Goal: Transaction & Acquisition: Purchase product/service

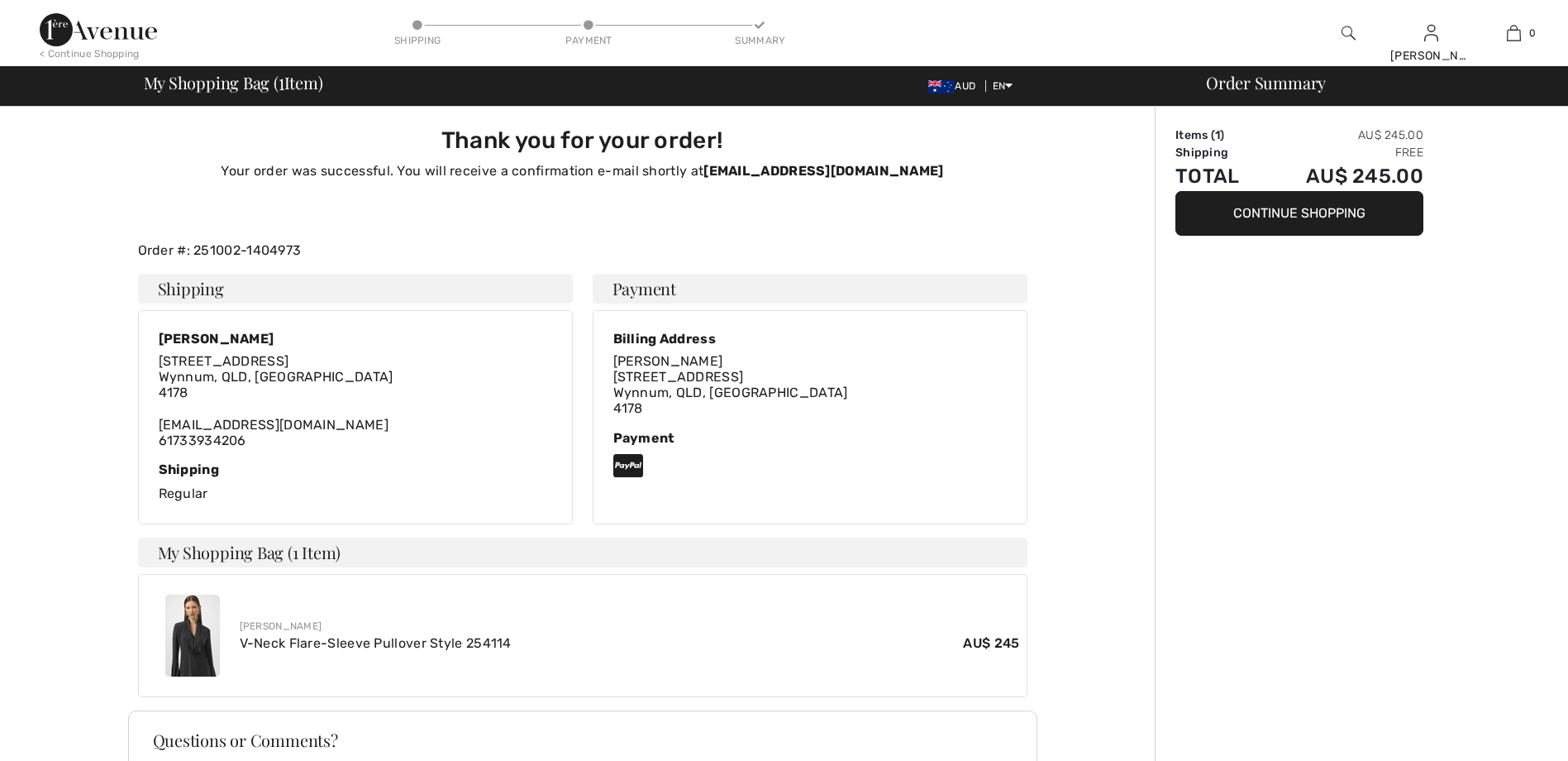
click at [193, 639] on img at bounding box center [192, 635] width 55 height 82
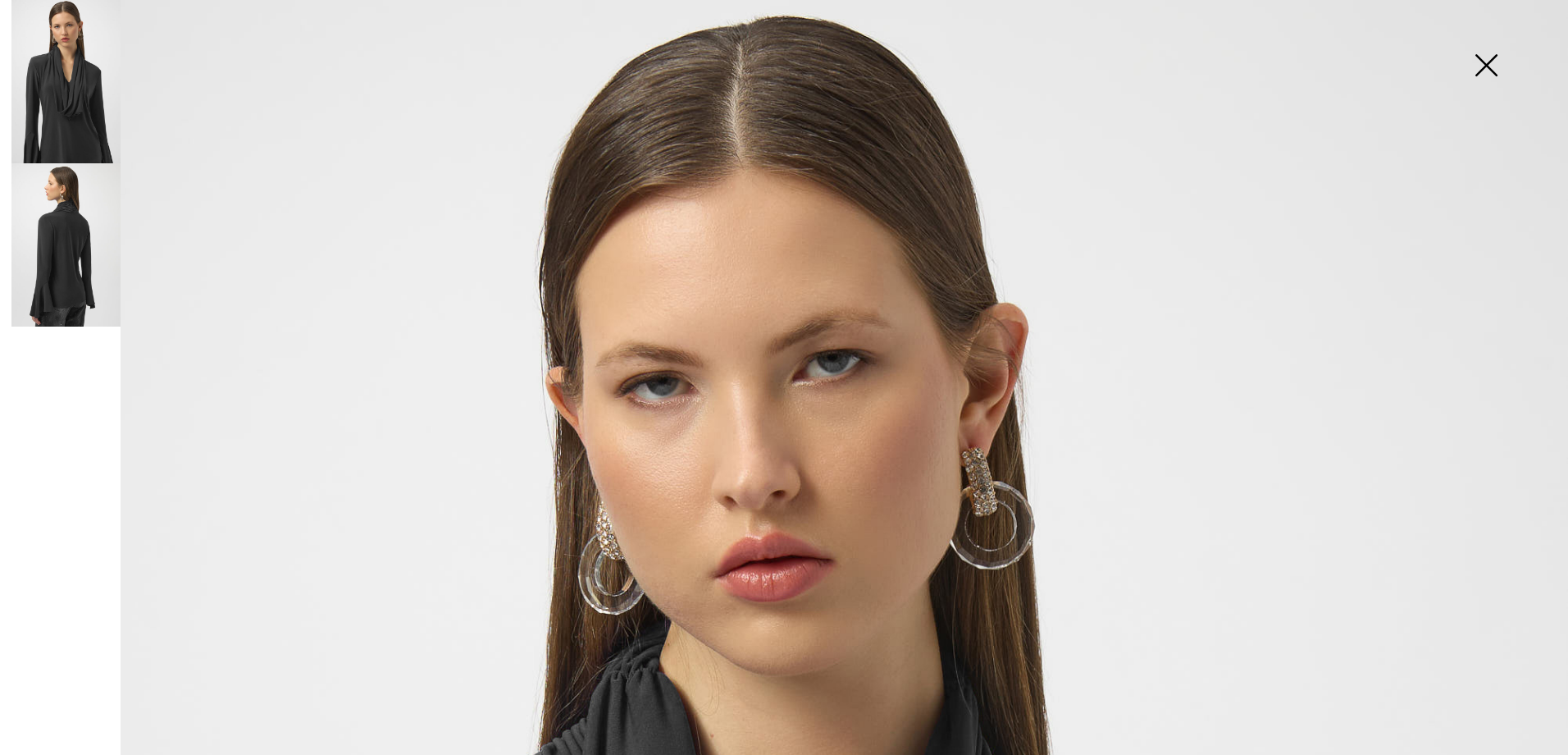
click at [77, 121] on img at bounding box center [66, 81] width 109 height 164
click at [1491, 61] on img at bounding box center [1486, 67] width 82 height 84
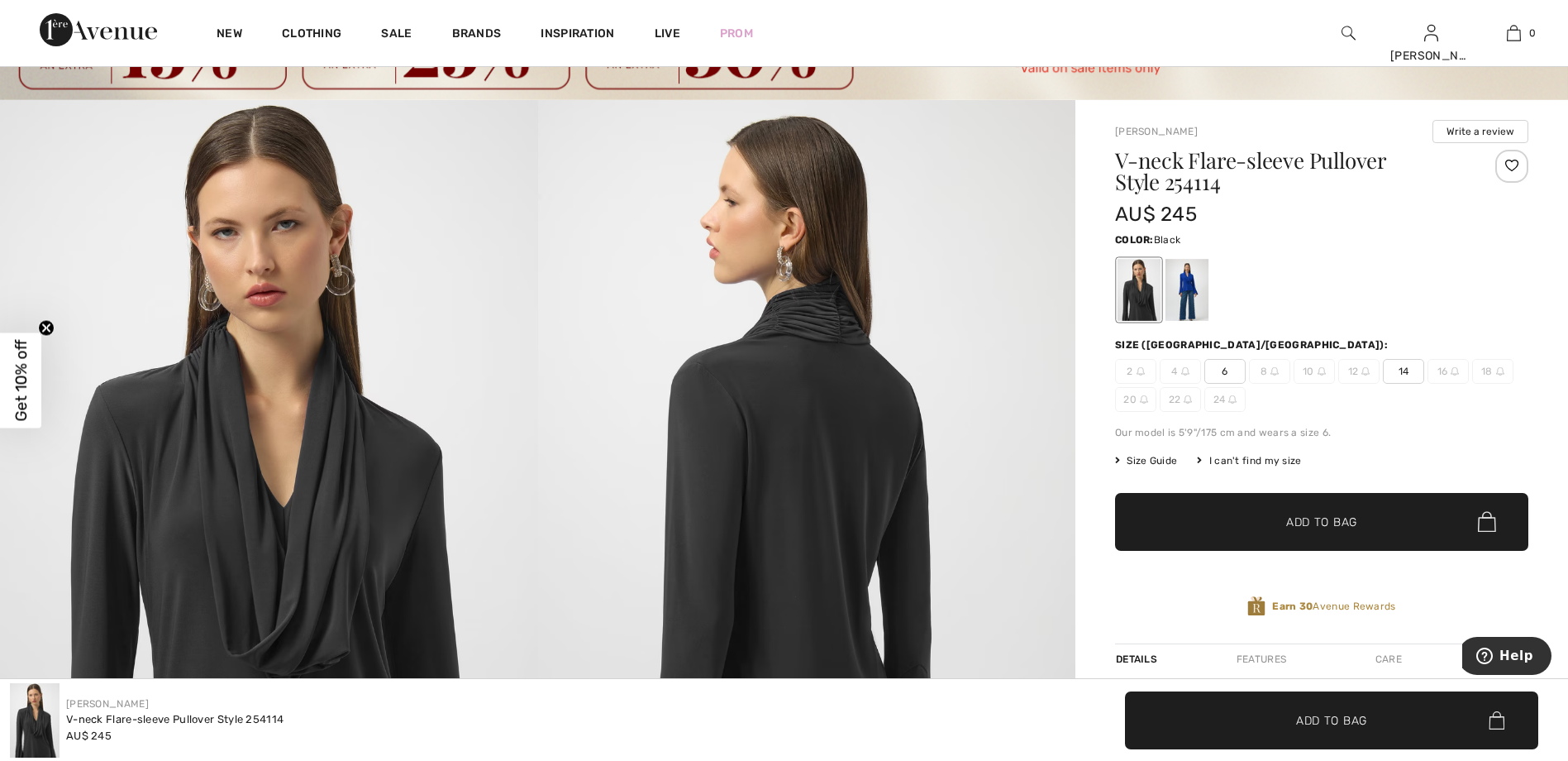
scroll to position [83, 0]
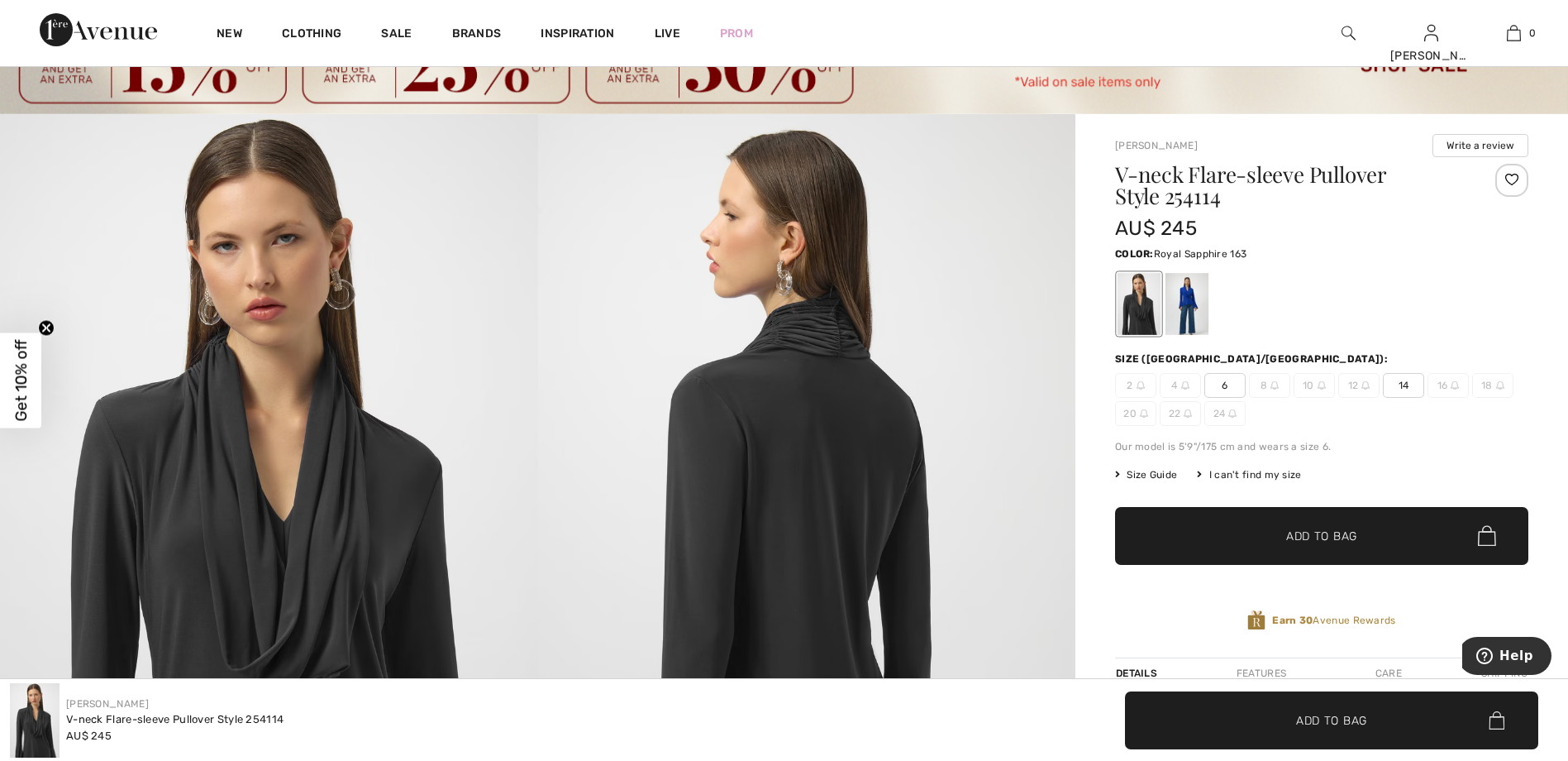
click at [1189, 304] on div at bounding box center [1187, 304] width 43 height 62
